Goal: Task Accomplishment & Management: Use online tool/utility

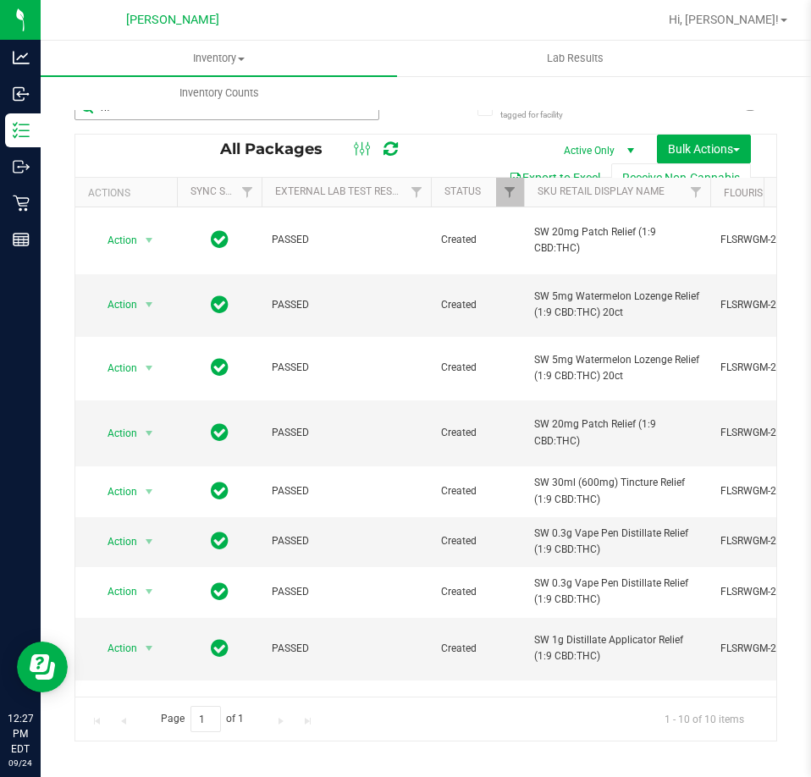
scroll to position [0, 277]
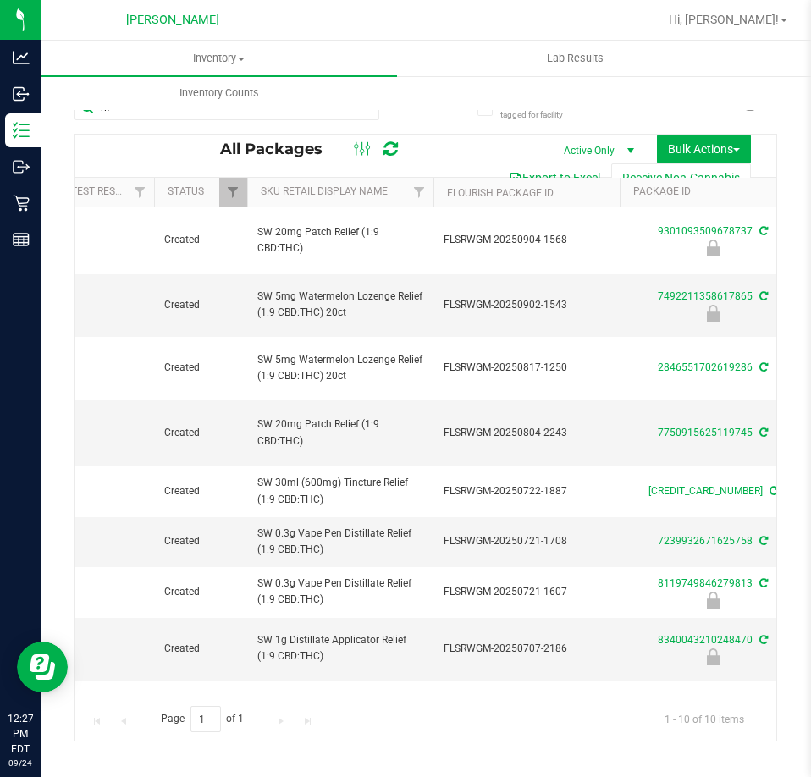
drag, startPoint x: 224, startPoint y: 116, endPoint x: -1, endPoint y: 113, distance: 225.2
click at [0, 113] on html "Analytics Inbound Inventory Outbound Retail Reports 12:27 PM EDT [DATE] 09/24 […" at bounding box center [405, 388] width 811 height 777
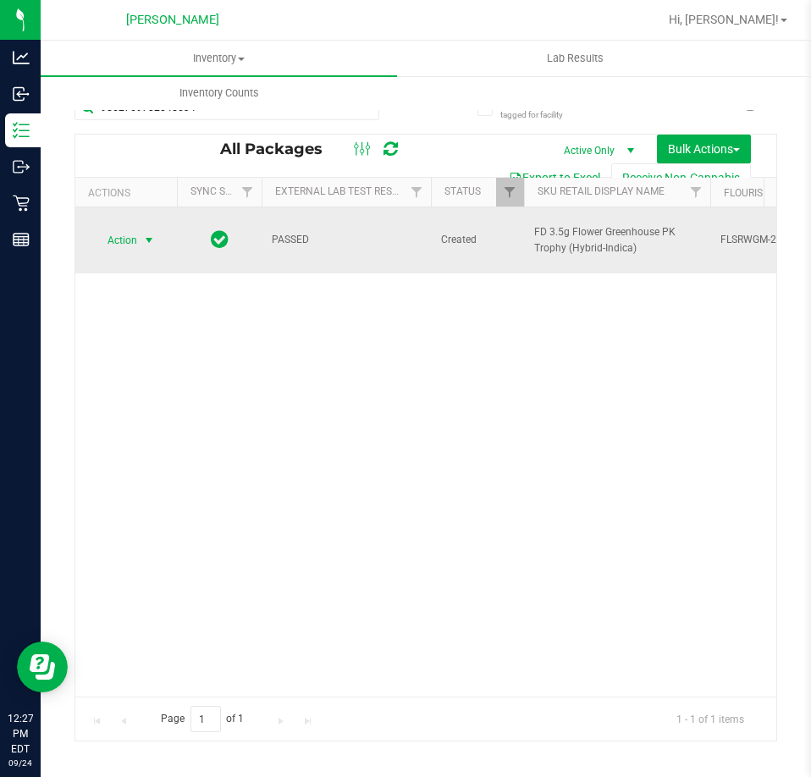
type input "9562769702045634"
click at [132, 229] on span "Action" at bounding box center [115, 241] width 46 height 24
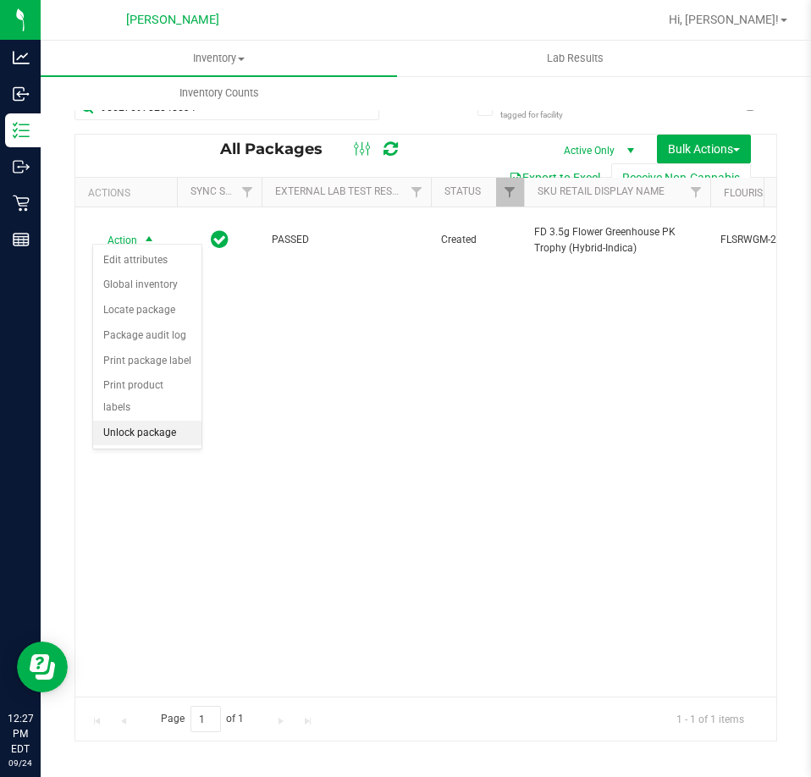
click at [141, 421] on li "Unlock package" at bounding box center [147, 433] width 108 height 25
